Goal: Task Accomplishment & Management: Use online tool/utility

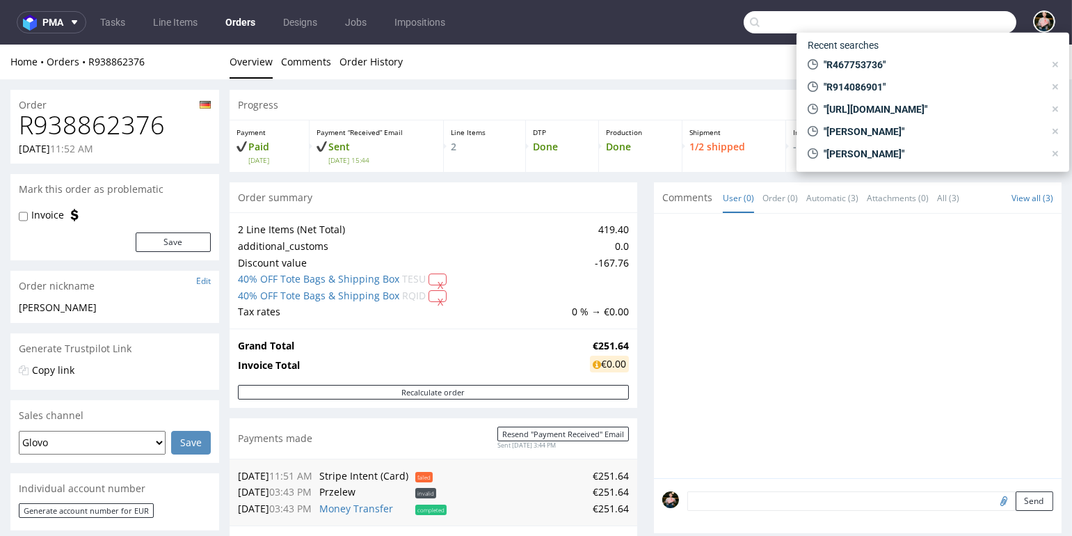
scroll to position [230, 0]
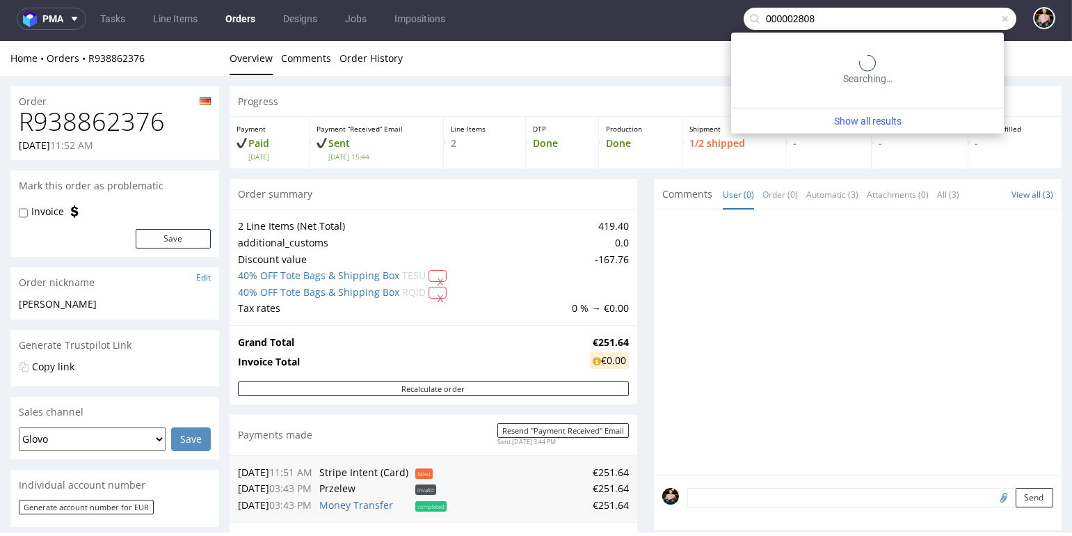
type input "000002808"
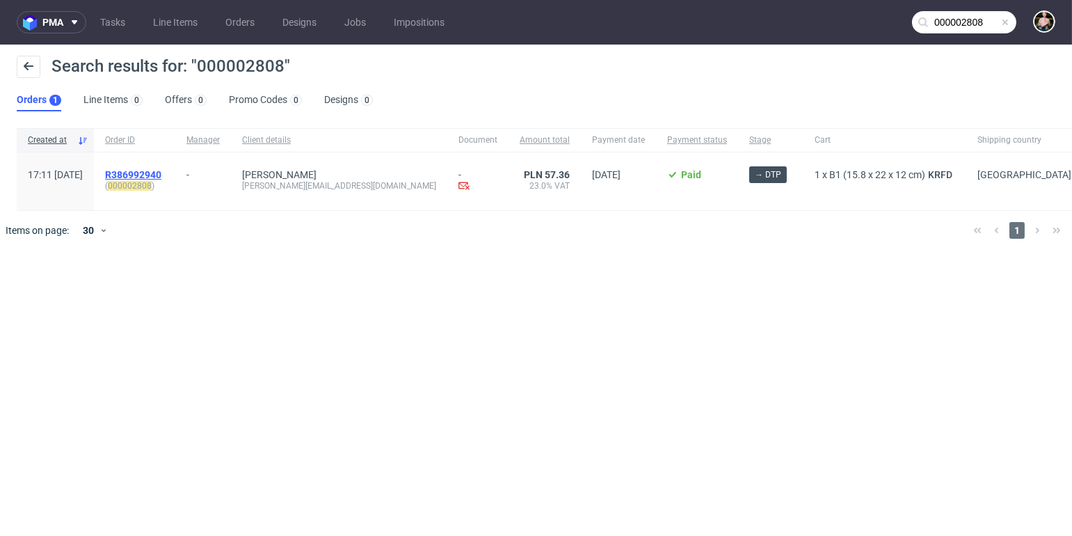
click at [161, 172] on span "R386992940" at bounding box center [133, 174] width 56 height 11
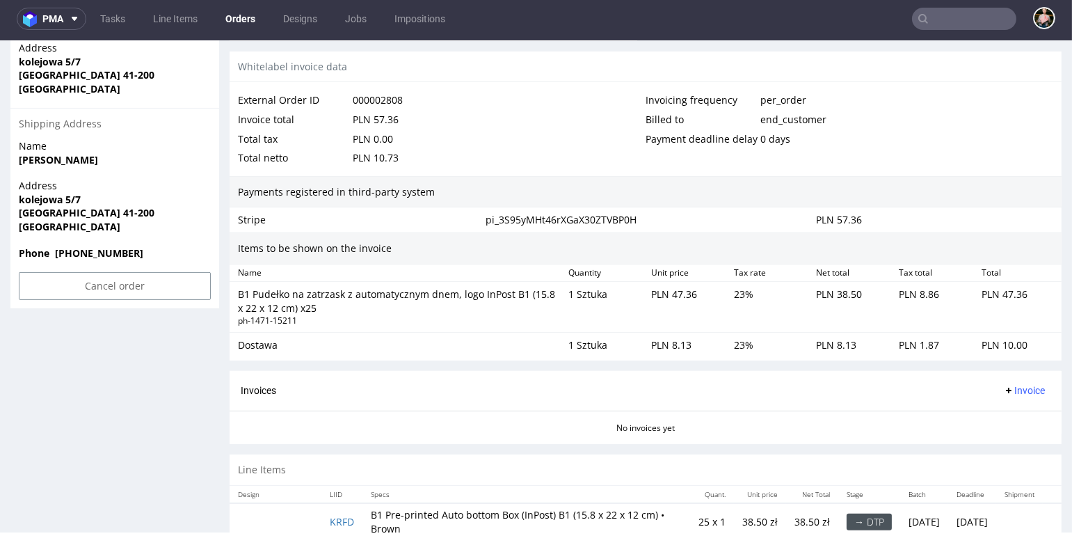
scroll to position [825, 0]
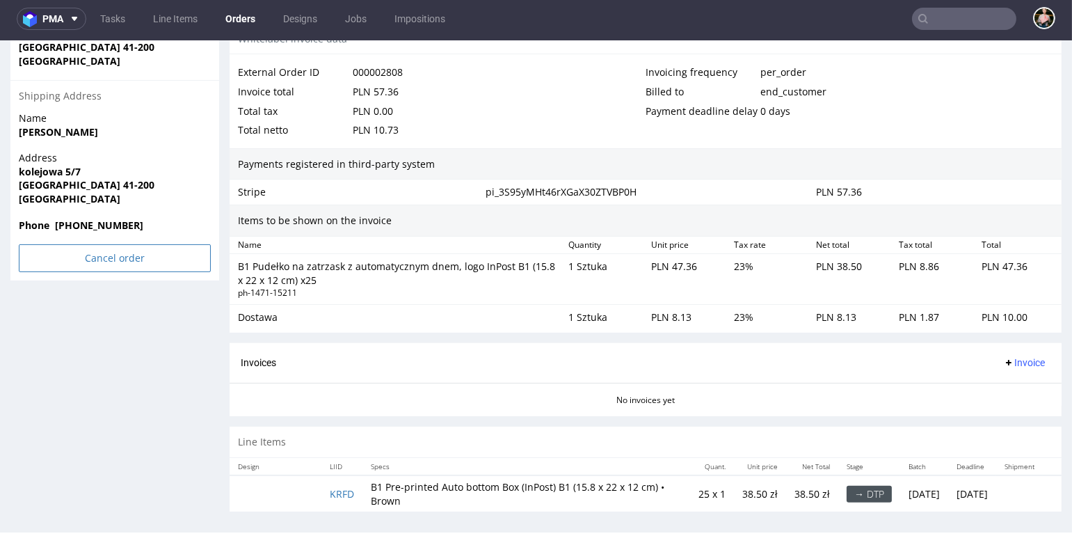
click at [105, 256] on input "Cancel order" at bounding box center [115, 258] width 192 height 28
click at [86, 218] on icon at bounding box center [85, 219] width 8 height 10
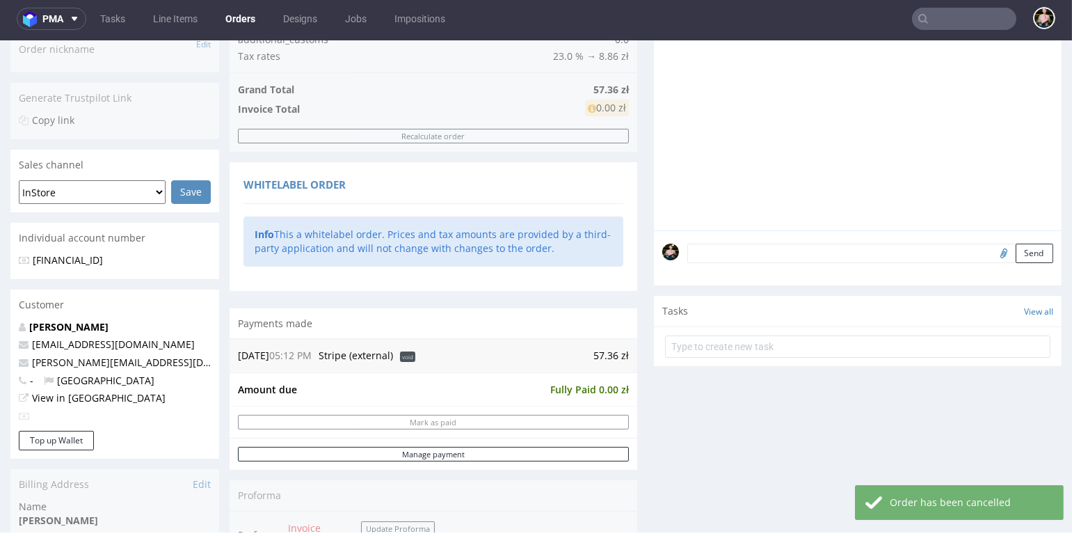
scroll to position [311, 0]
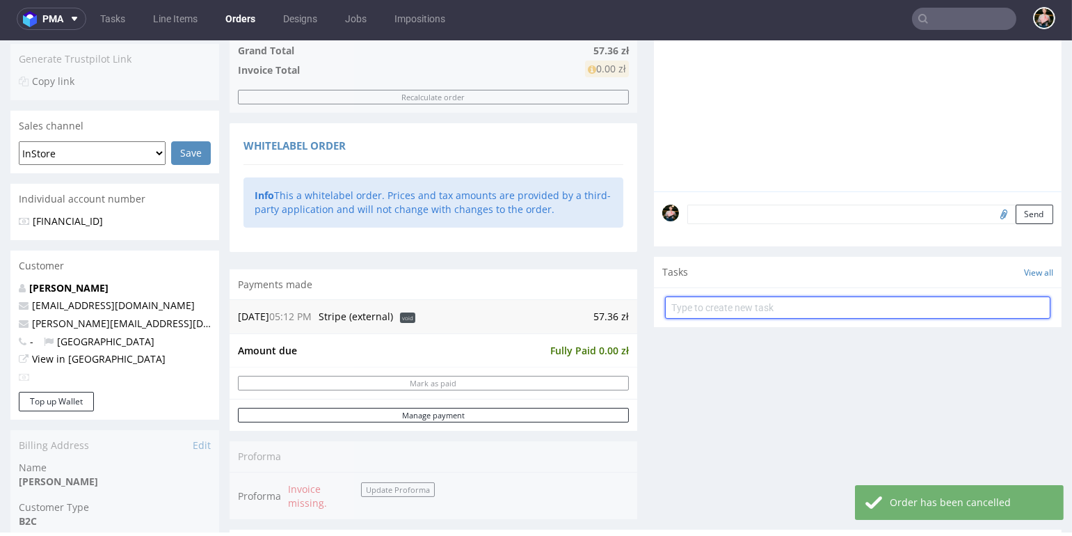
click at [714, 311] on input "text" at bounding box center [857, 307] width 385 height 22
type input "refund"
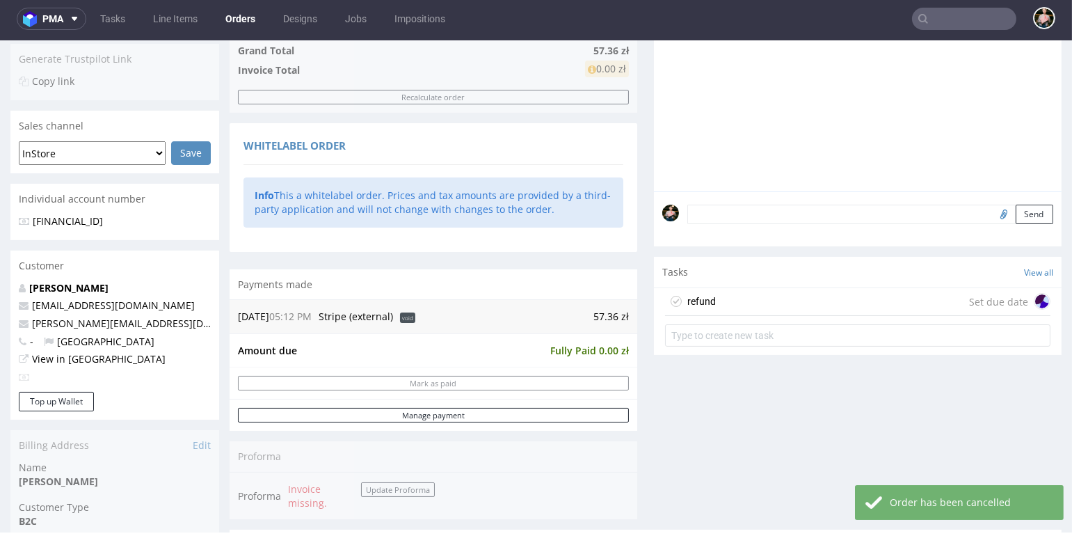
click at [730, 294] on div "refund Set due date" at bounding box center [857, 302] width 385 height 28
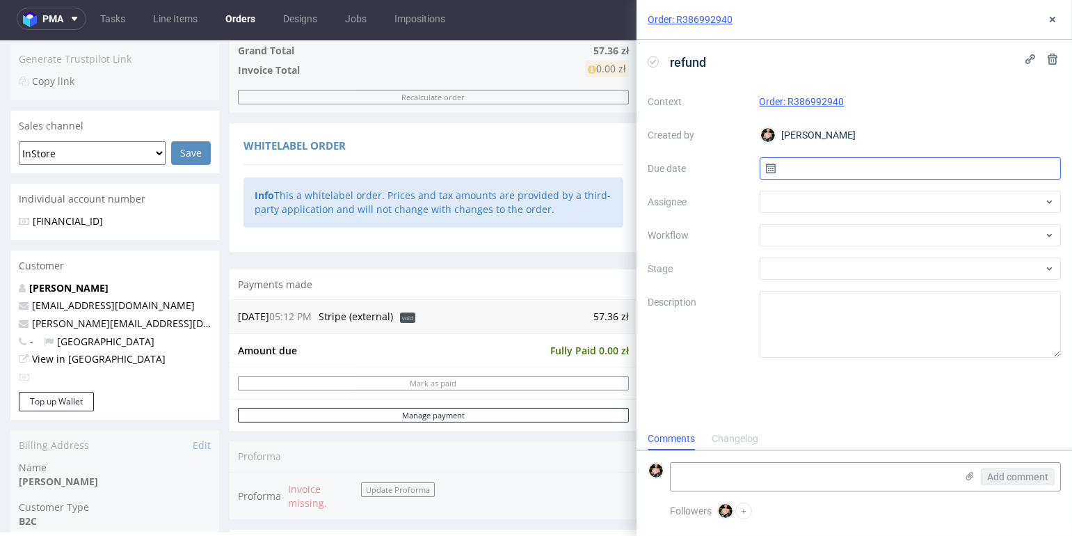
scroll to position [11, 0]
click at [822, 195] on div at bounding box center [911, 202] width 302 height 22
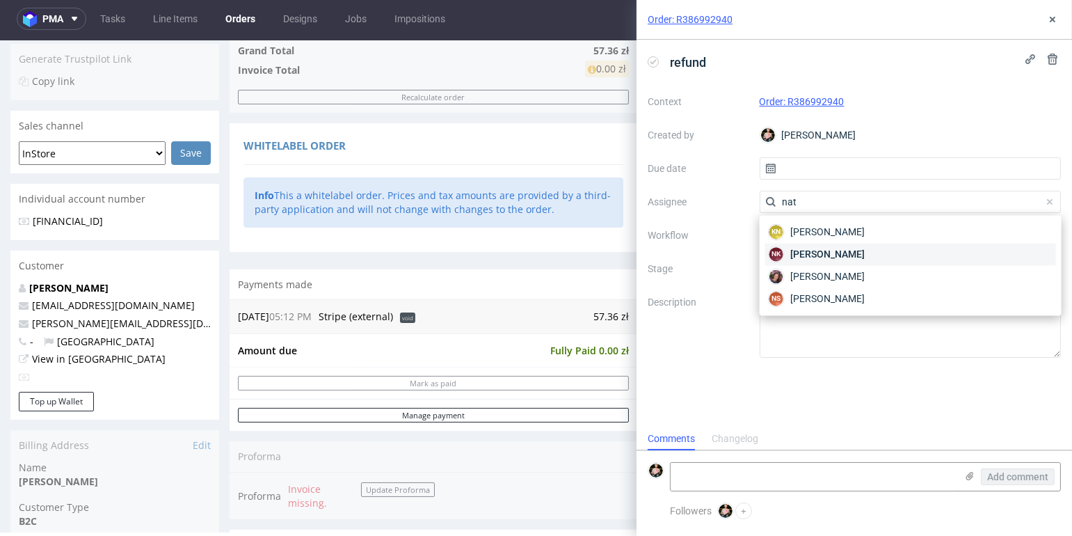
type input "nat"
click at [824, 247] on span "[PERSON_NAME]" at bounding box center [827, 254] width 74 height 14
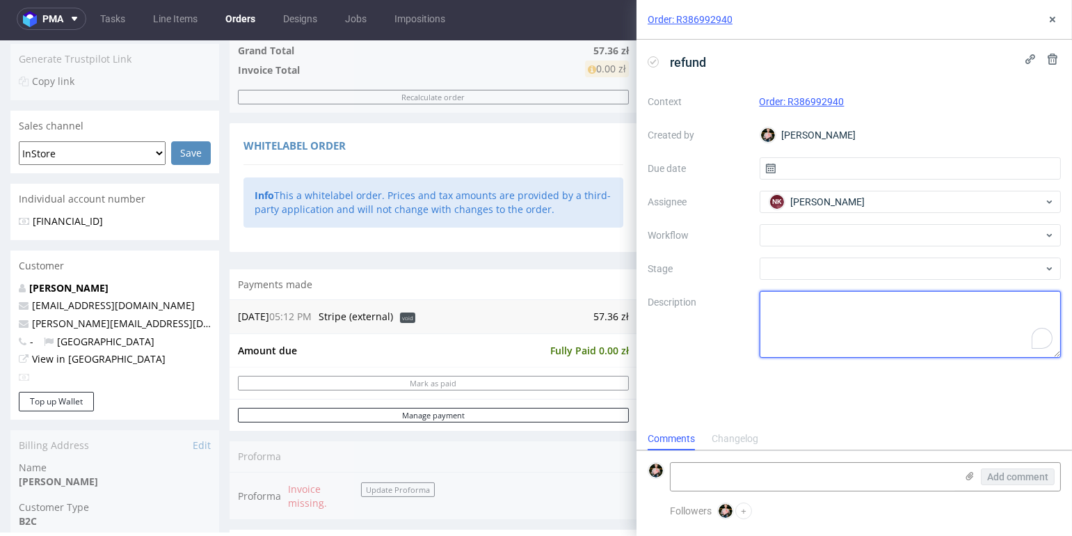
click at [794, 316] on textarea "To enrich screen reader interactions, please activate Accessibility in Grammarl…" at bounding box center [911, 324] width 302 height 67
drag, startPoint x: 871, startPoint y: 307, endPoint x: 753, endPoint y: 303, distance: 117.6
click at [753, 303] on div "Order: R386992940 refund Context Order: R386992940 Created by [PERSON_NAME] Due…" at bounding box center [846, 268] width 452 height 536
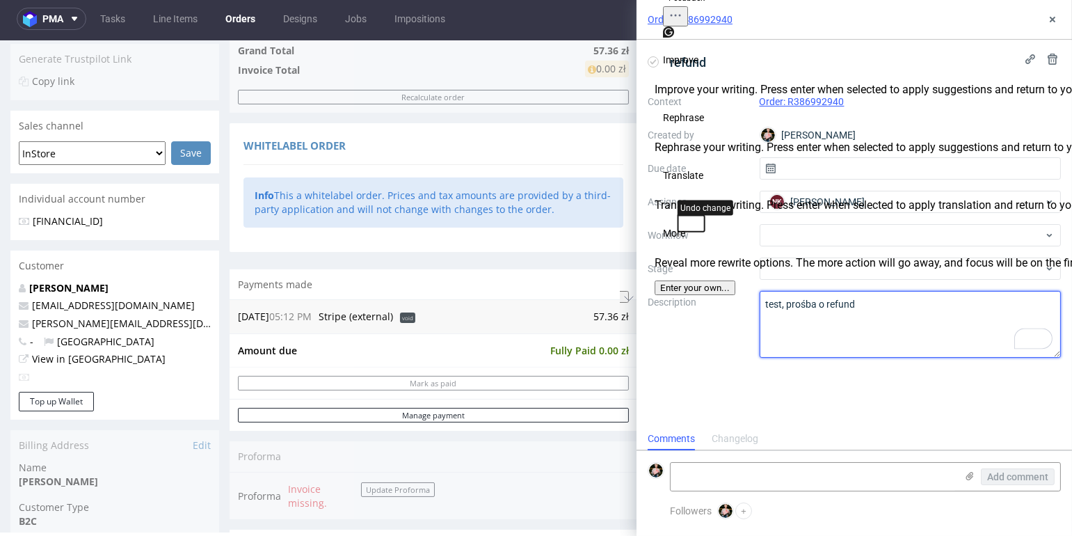
type textarea "test, prośba o refund"
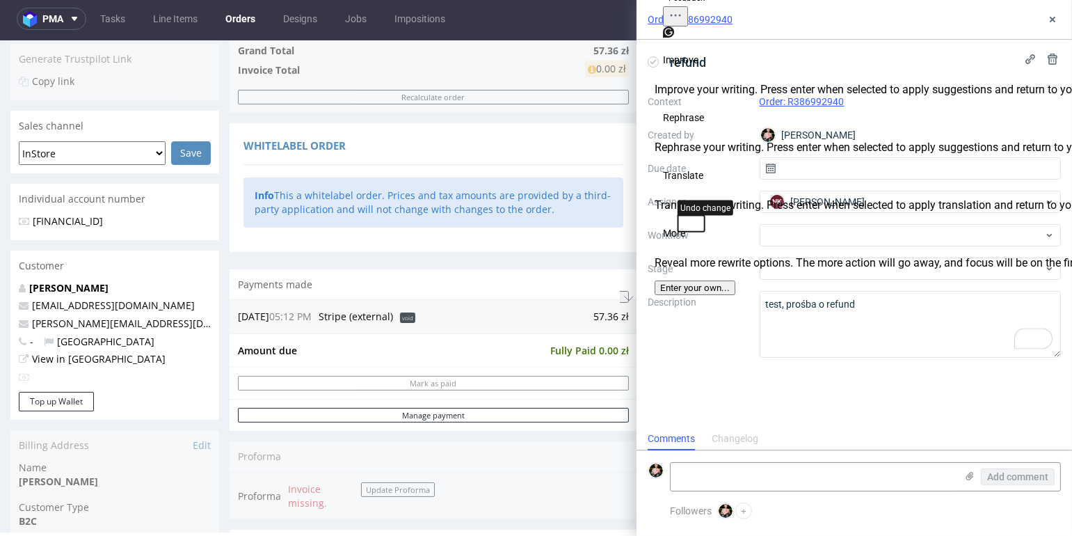
click at [719, 368] on div "refund Context Order: R386992940 Created by [PERSON_NAME] Due date Assignee NK …" at bounding box center [854, 233] width 435 height 387
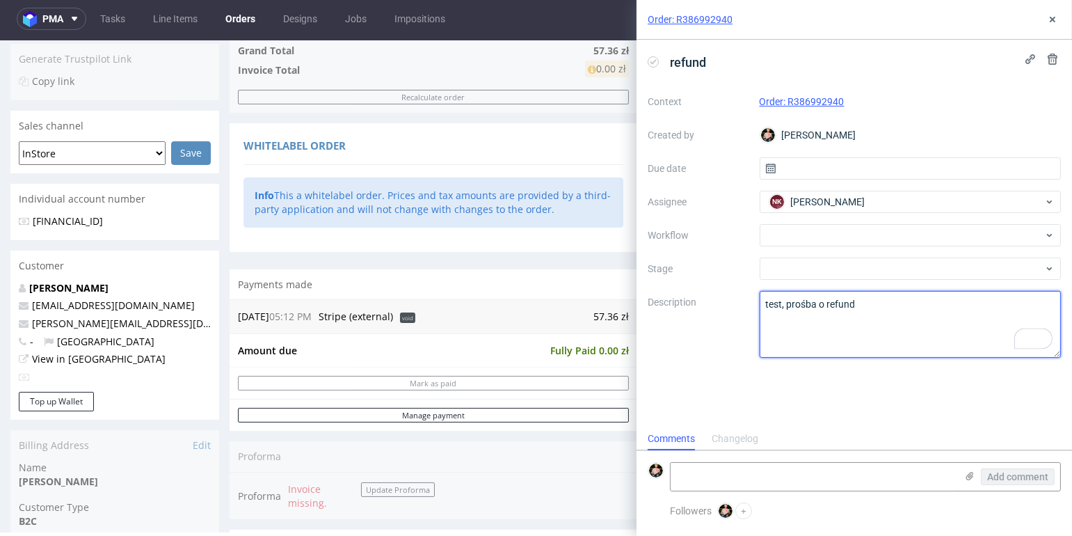
click at [845, 298] on textarea "test, prośba o refund" at bounding box center [911, 324] width 302 height 67
drag, startPoint x: 872, startPoint y: 301, endPoint x: 765, endPoint y: 301, distance: 107.1
click at [765, 301] on textarea "test, prośba o refund" at bounding box center [911, 324] width 302 height 67
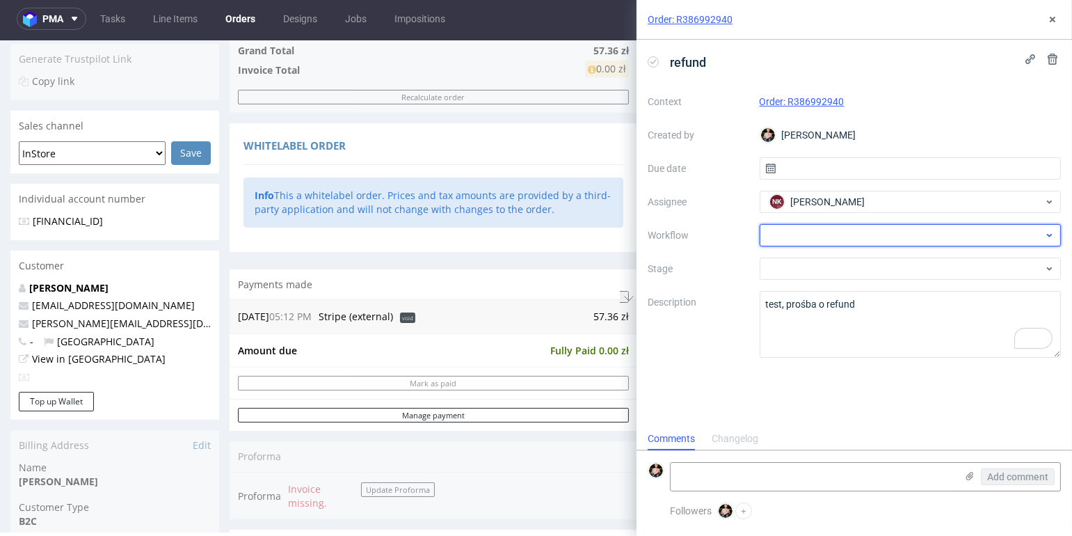
click at [797, 232] on div at bounding box center [911, 235] width 302 height 22
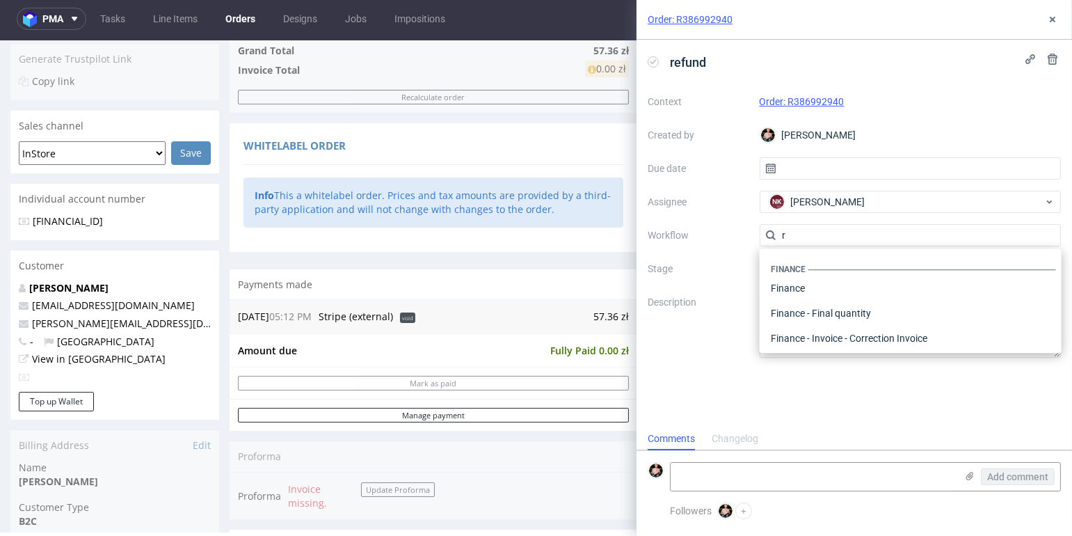
scroll to position [0, 0]
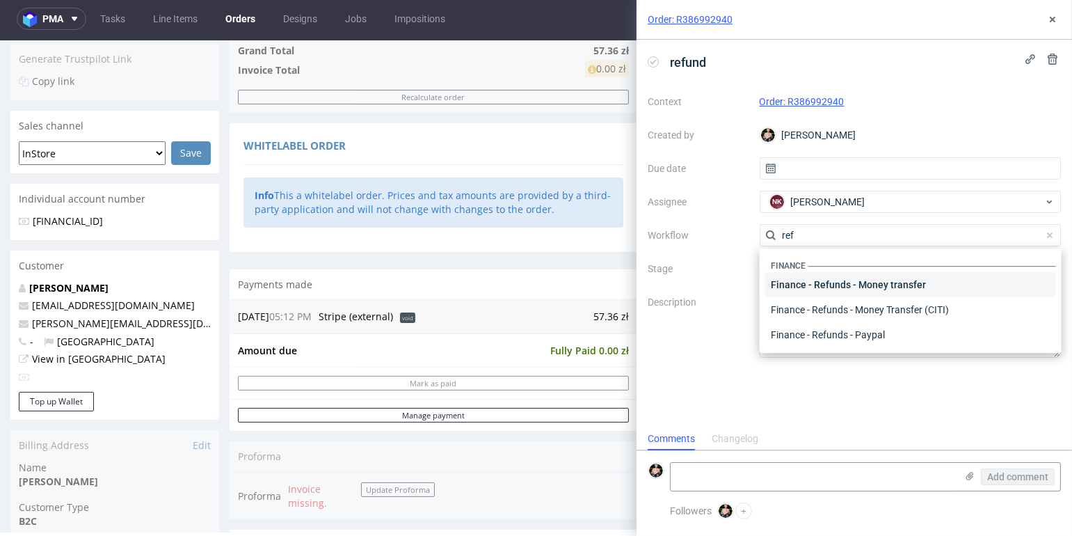
type input "ref"
click at [866, 289] on div "Finance - Refunds - Money transfer" at bounding box center [910, 284] width 291 height 25
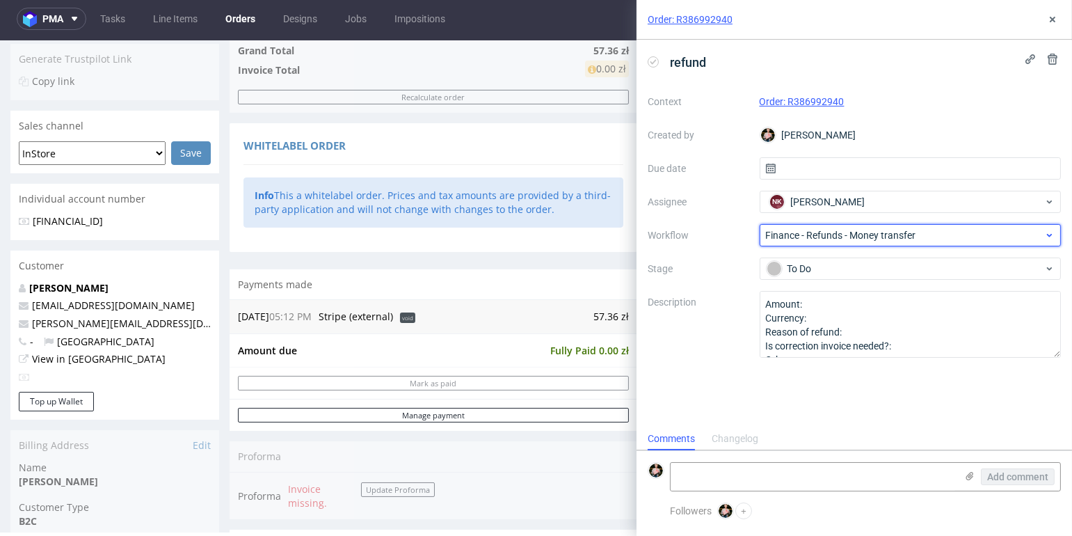
click at [816, 233] on span "Finance - Refunds - Money transfer" at bounding box center [905, 235] width 278 height 14
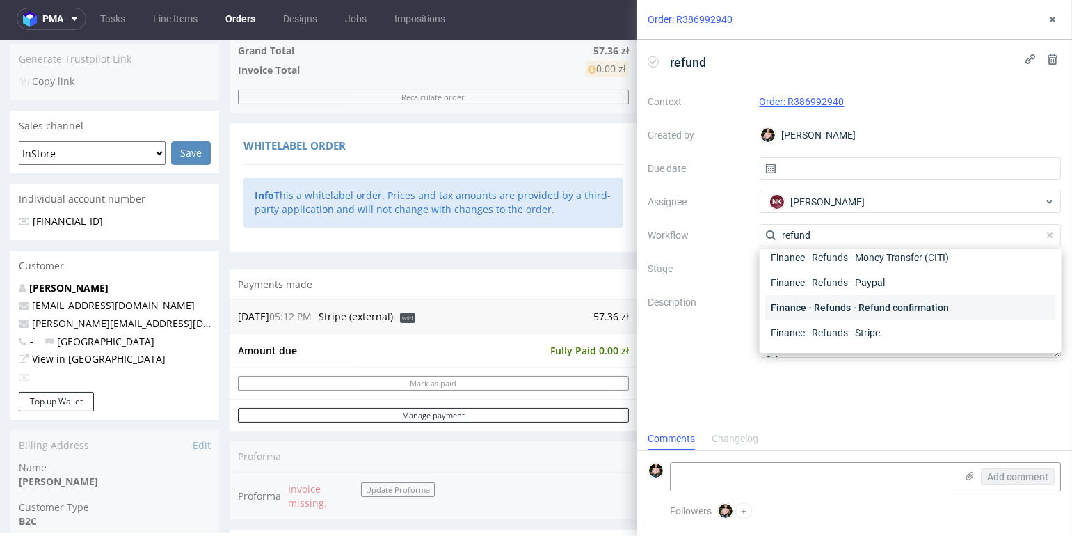
scroll to position [74, 0]
type input "refund"
click at [839, 303] on div "Finance - Refunds - Stripe" at bounding box center [910, 310] width 291 height 25
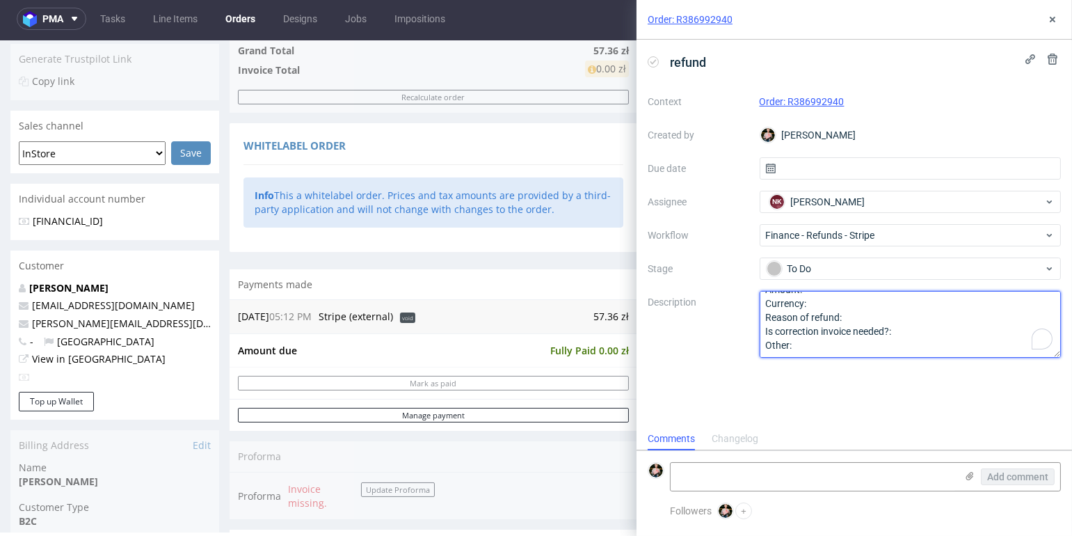
scroll to position [15, 0]
drag, startPoint x: 855, startPoint y: 343, endPoint x: 726, endPoint y: 288, distance: 139.9
click at [727, 288] on div "Context Order: R386992940 Created by [PERSON_NAME] Due date Assignee NK [PERSON…" at bounding box center [854, 223] width 413 height 267
paste textarea "test, prośba o refund"
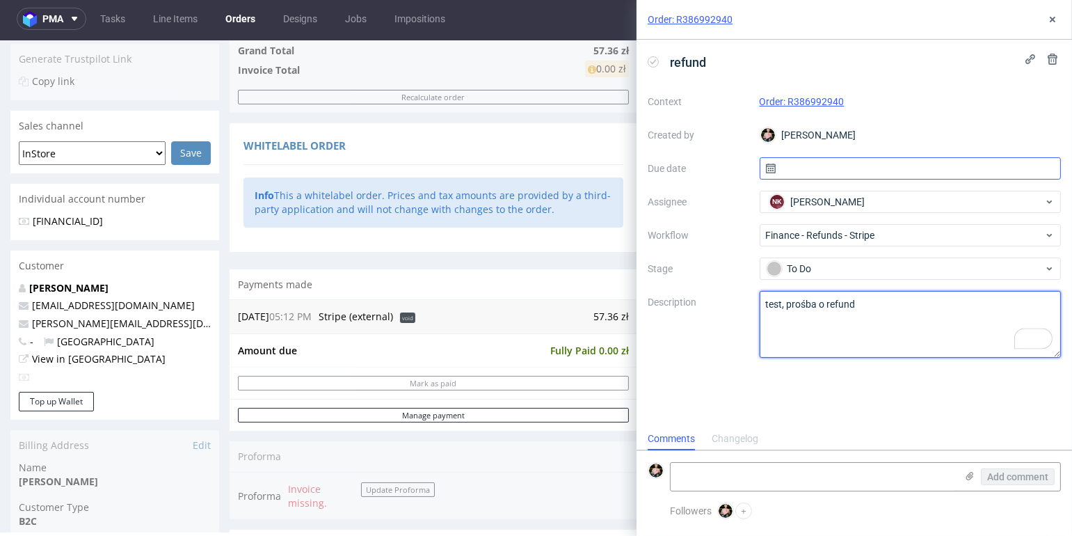
type textarea "test, prośba o refund"
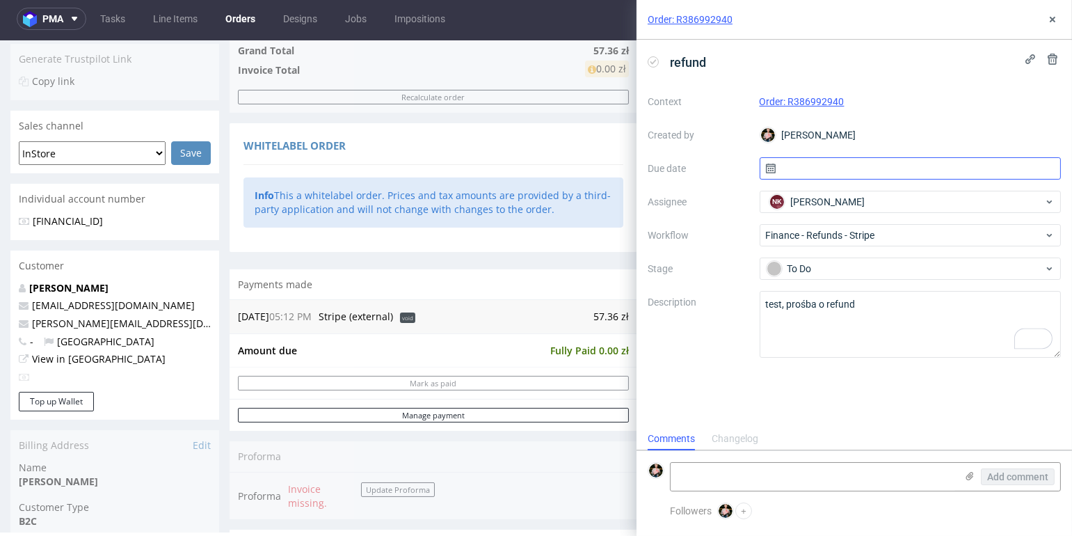
click at [809, 166] on input "text" at bounding box center [911, 168] width 302 height 22
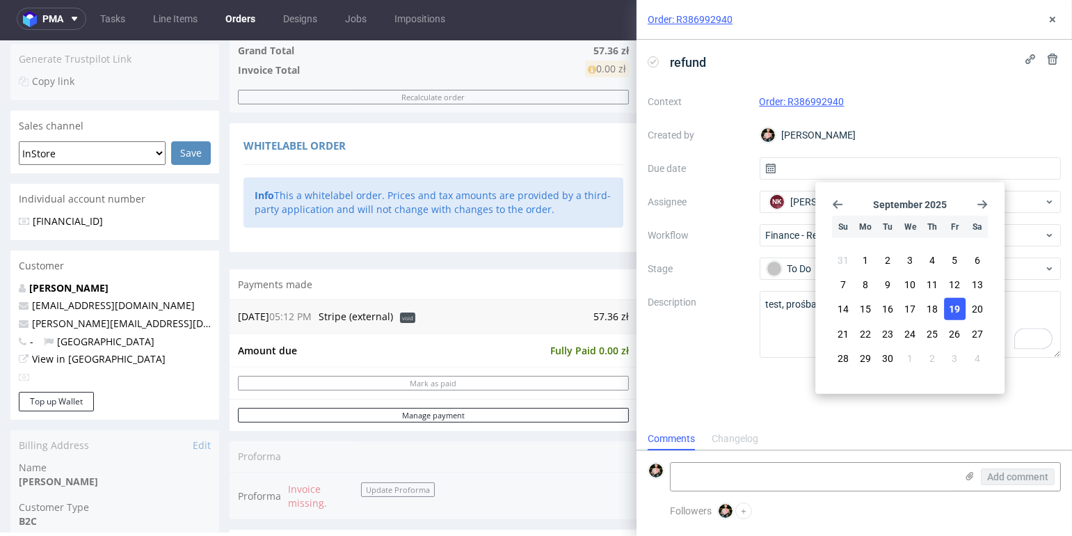
click at [957, 309] on span "19" at bounding box center [955, 309] width 11 height 14
type input "[DATE]"
